Goal: Find specific page/section: Find specific page/section

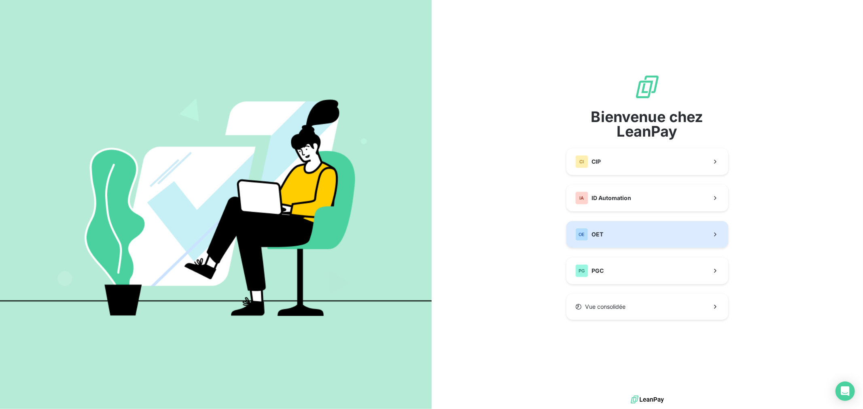
click at [600, 233] on span "OET" at bounding box center [597, 235] width 12 height 8
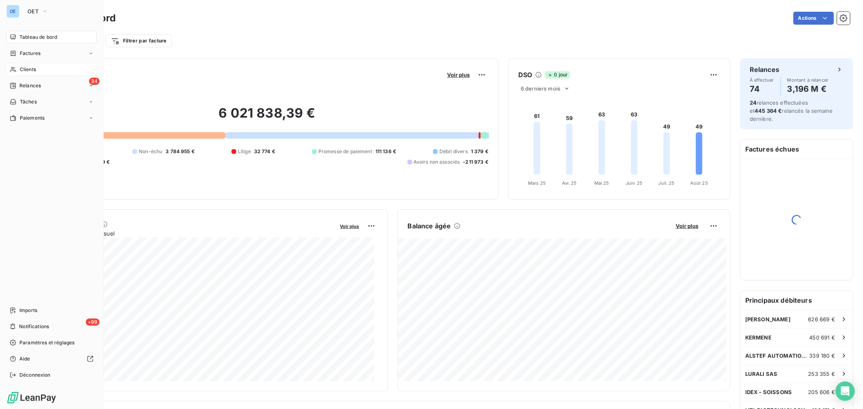
click at [20, 70] on span "Clients" at bounding box center [28, 69] width 16 height 7
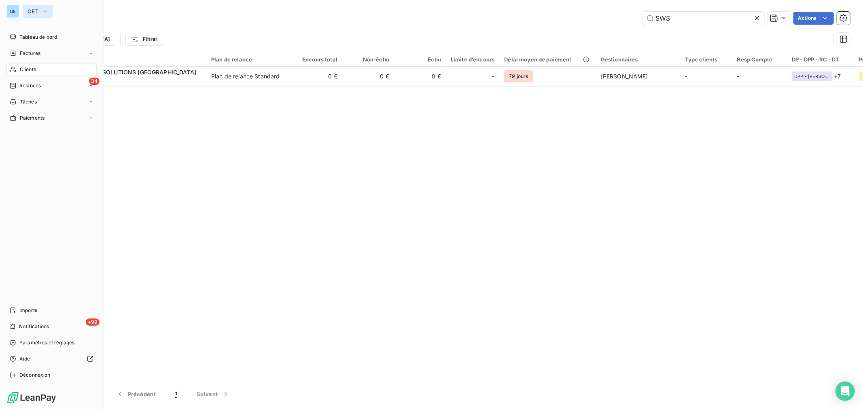
type input "SWS"
click at [43, 12] on icon "button" at bounding box center [45, 11] width 6 height 8
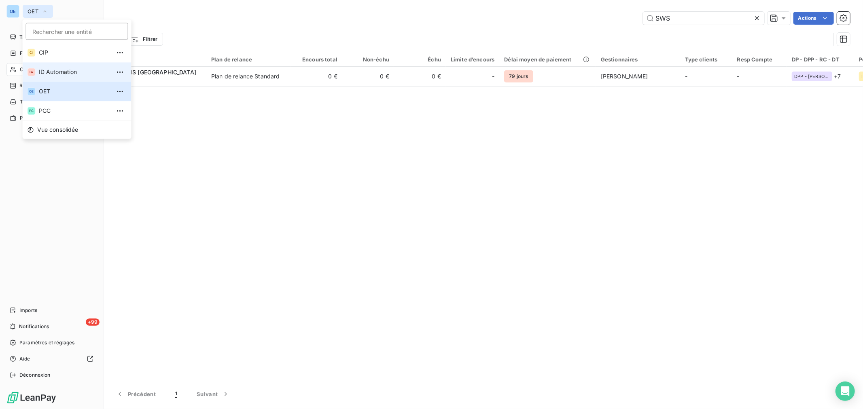
click at [61, 73] on span "ID Automation" at bounding box center [75, 72] width 72 height 8
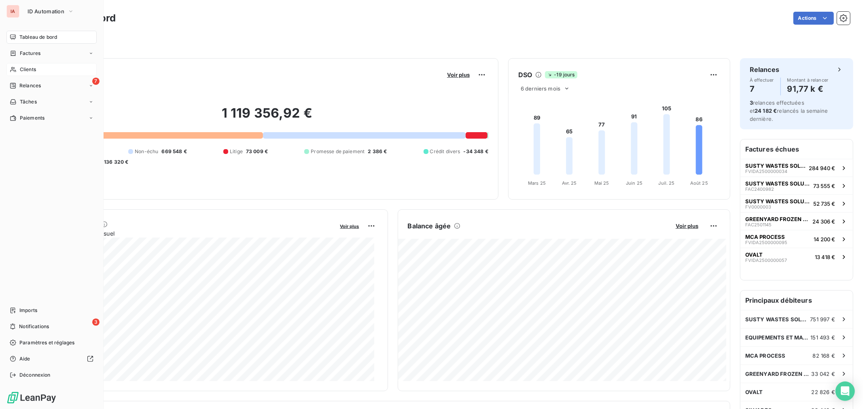
click at [24, 69] on span "Clients" at bounding box center [28, 69] width 16 height 7
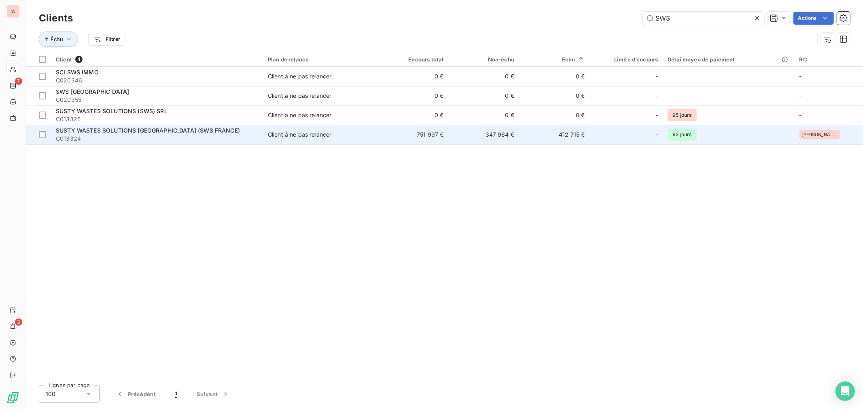
type input "SWS"
click at [590, 133] on td "412 715 €" at bounding box center [554, 134] width 71 height 19
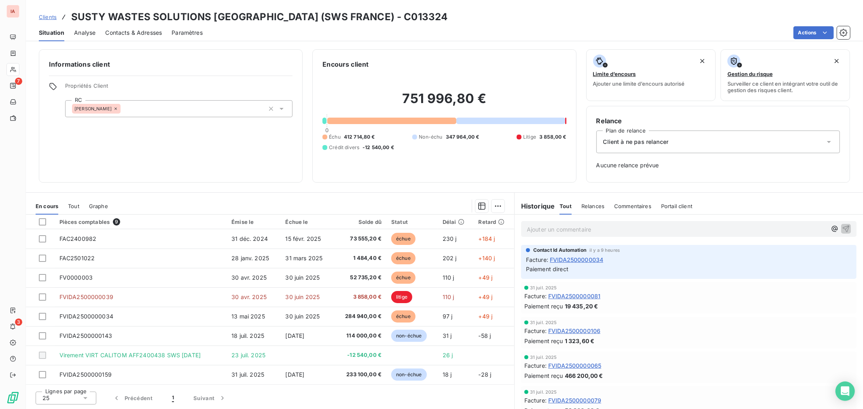
click at [602, 228] on p "Ajouter un commentaire ﻿" at bounding box center [677, 230] width 300 height 10
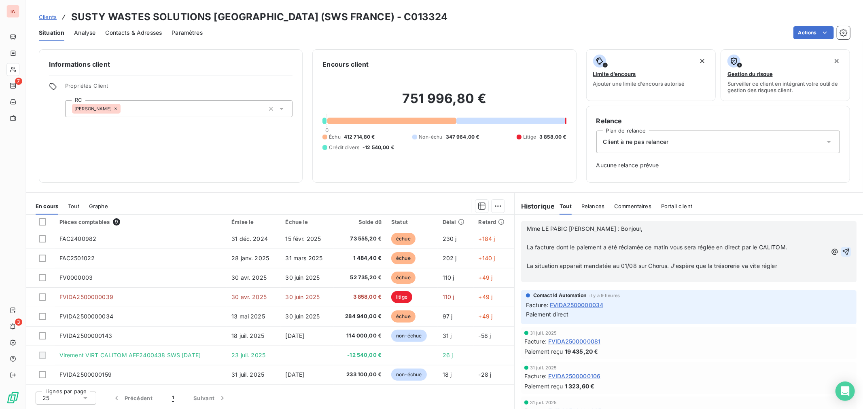
click at [841, 251] on button "button" at bounding box center [846, 252] width 10 height 10
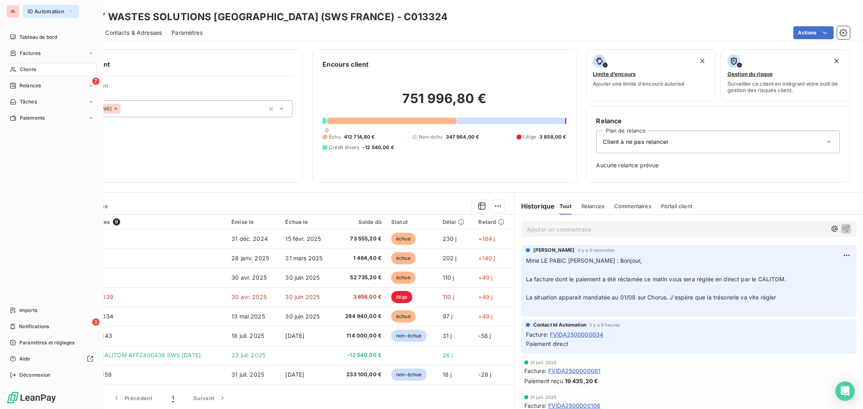
click at [72, 11] on icon "button" at bounding box center [71, 11] width 6 height 8
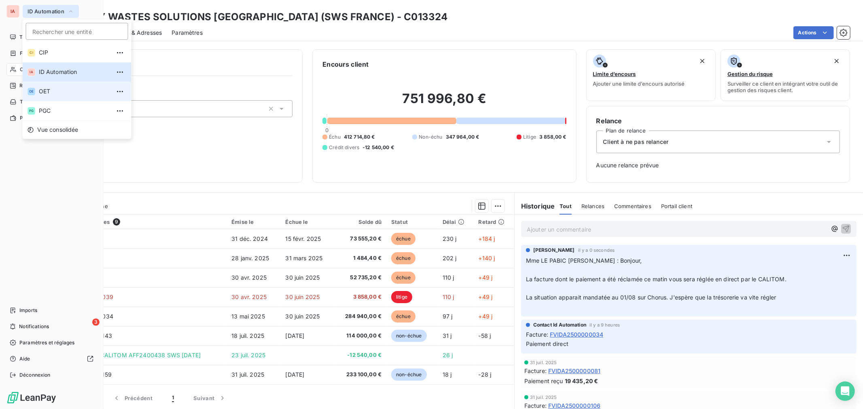
click at [47, 92] on span "OET" at bounding box center [75, 91] width 72 height 8
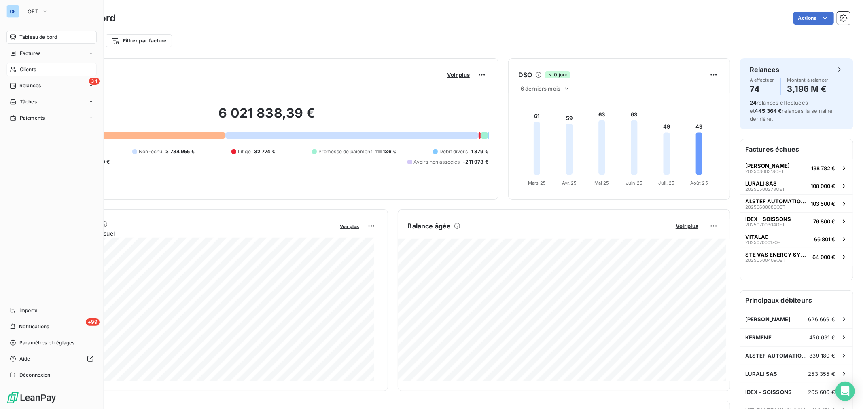
click at [20, 70] on span "Clients" at bounding box center [28, 69] width 16 height 7
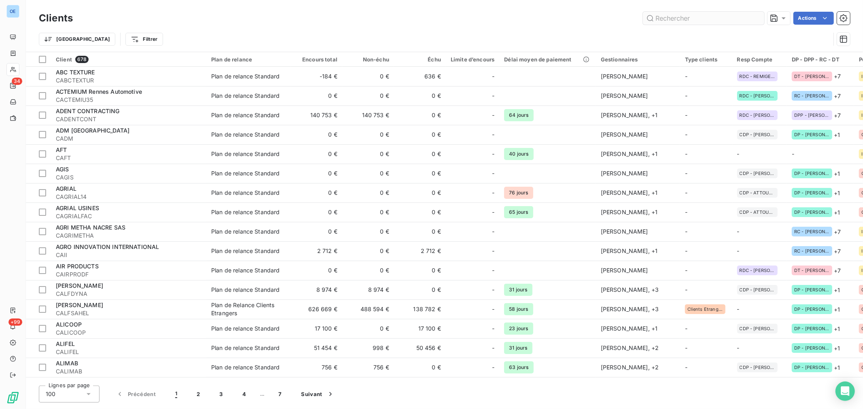
click at [688, 19] on input "text" at bounding box center [703, 18] width 121 height 13
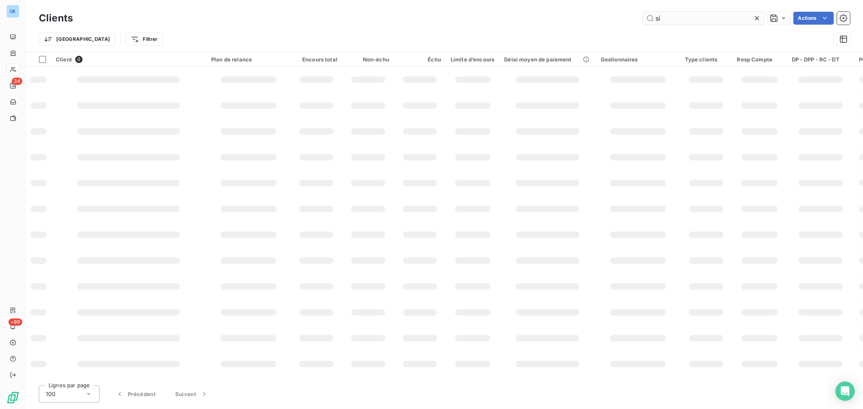
type input "s"
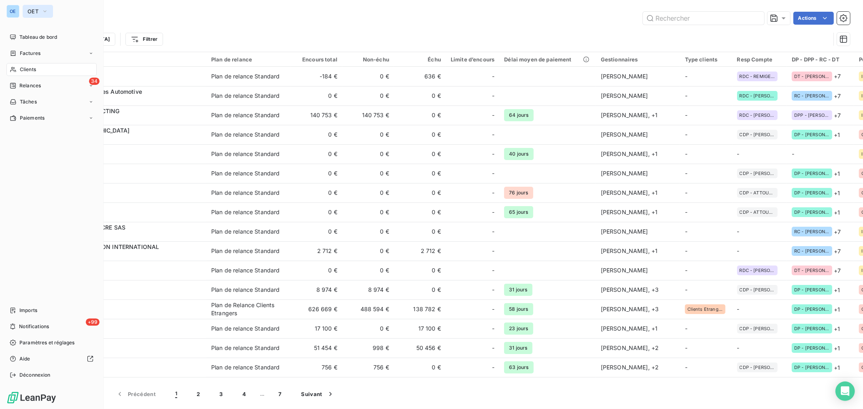
click at [45, 12] on icon "button" at bounding box center [45, 11] width 6 height 8
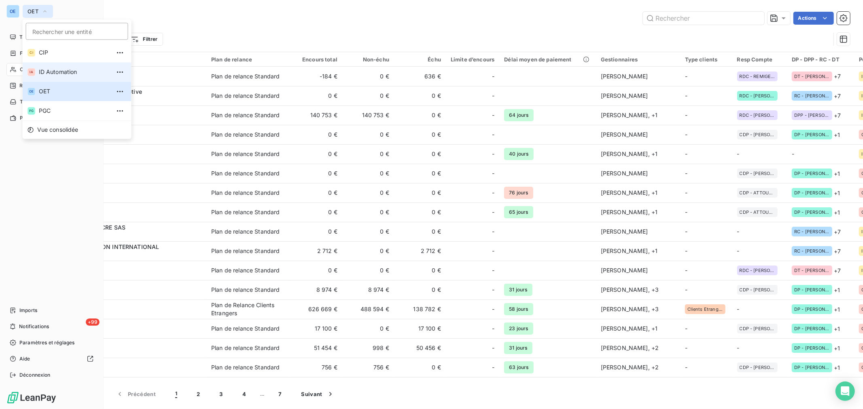
click at [47, 72] on span "ID Automation" at bounding box center [75, 72] width 72 height 8
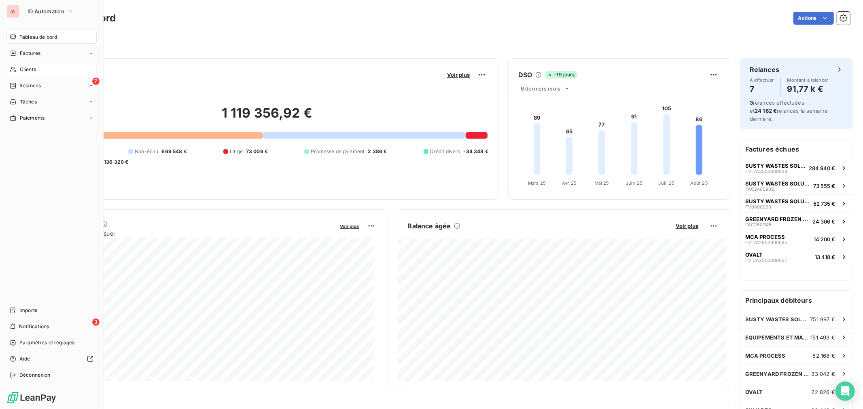
click at [21, 70] on span "Clients" at bounding box center [28, 69] width 16 height 7
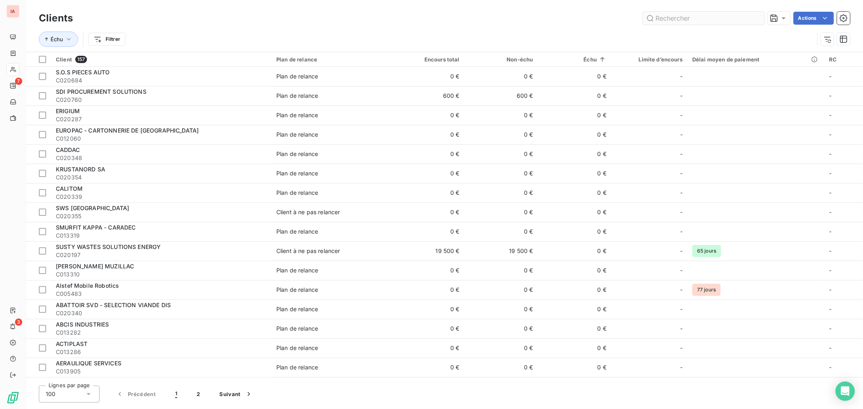
click at [659, 19] on input "text" at bounding box center [703, 18] width 121 height 13
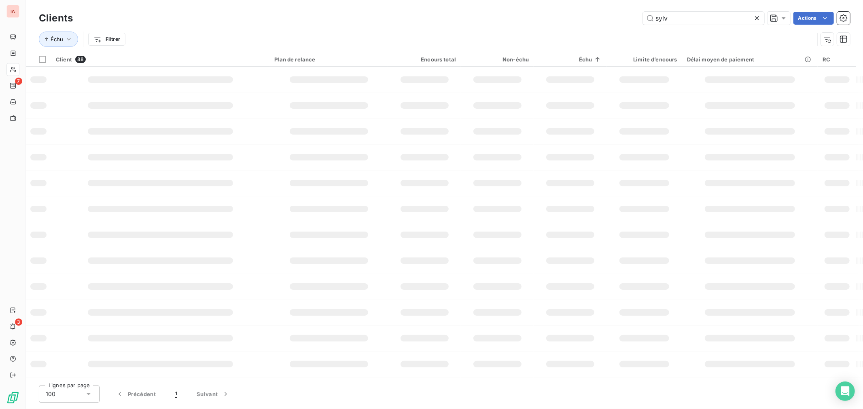
type input "sylva"
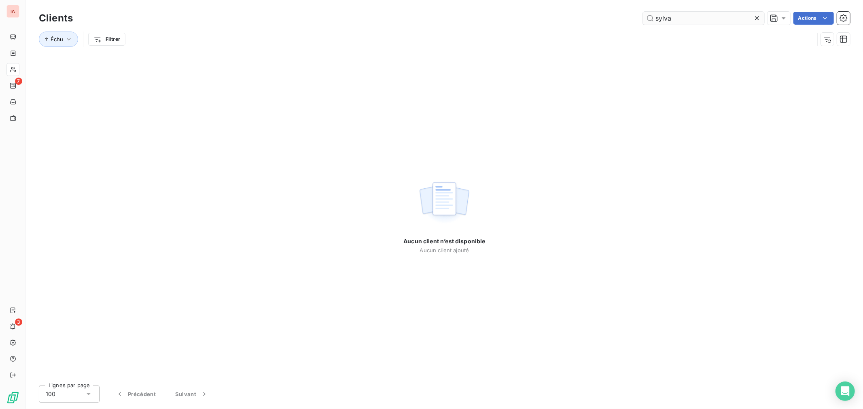
drag, startPoint x: 682, startPoint y: 19, endPoint x: 651, endPoint y: 18, distance: 30.4
click at [651, 18] on input "sylva" at bounding box center [703, 18] width 121 height 13
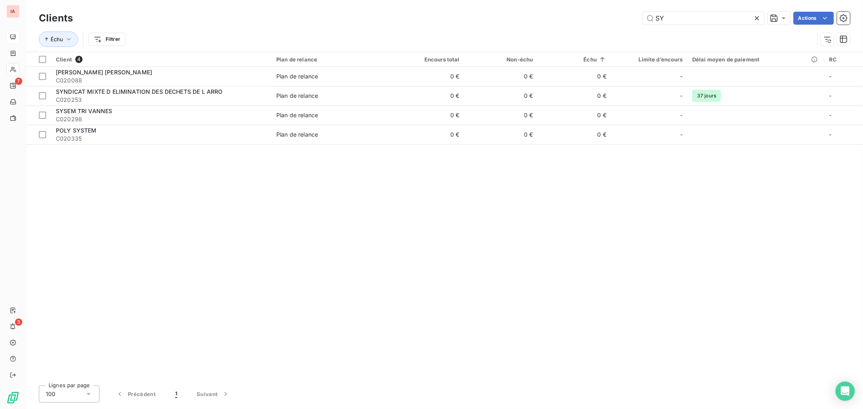
type input "SY"
